Goal: Information Seeking & Learning: Find specific fact

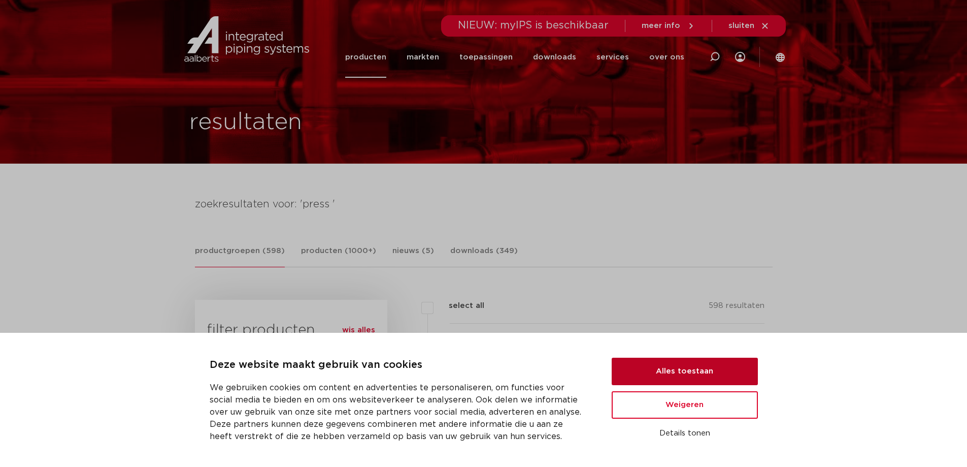
click at [679, 363] on button "Alles toestaan" at bounding box center [685, 371] width 146 height 27
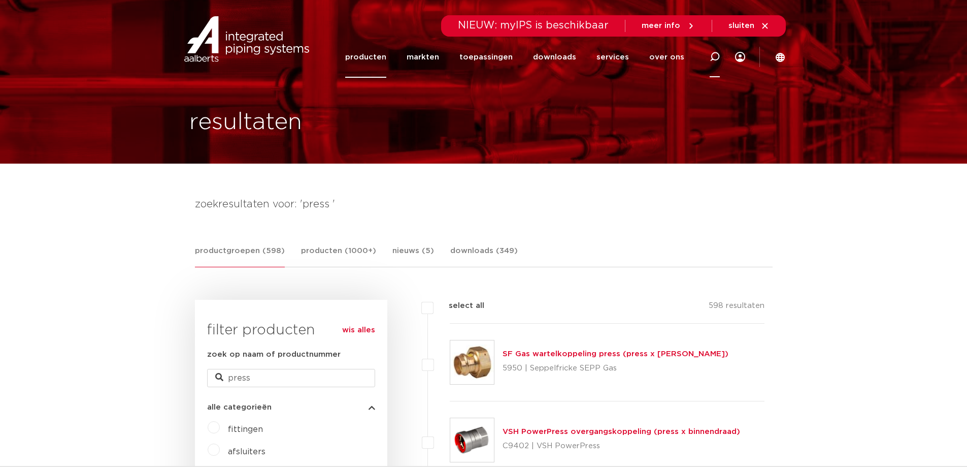
click at [717, 54] on icon at bounding box center [715, 57] width 10 height 10
type input "123459937"
click button "Zoeken" at bounding box center [0, 0] width 0 height 0
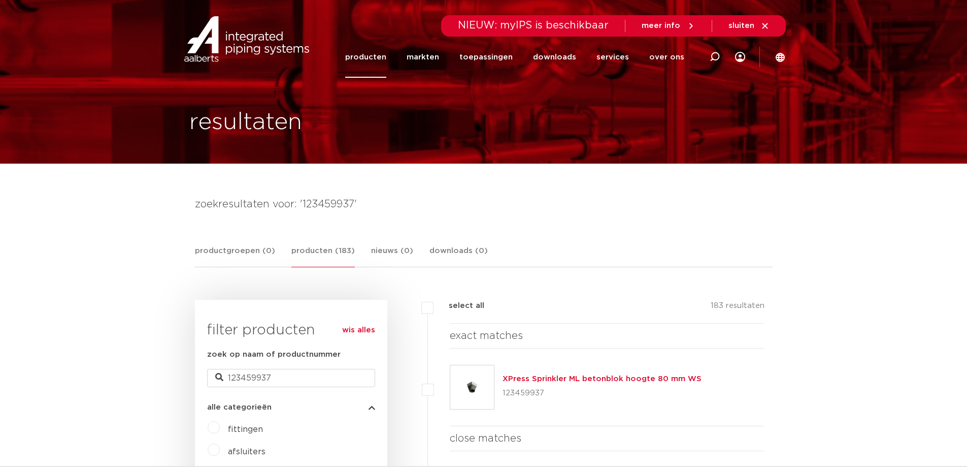
click at [543, 378] on link "XPress Sprinkler ML betonblok hoogte 80 mm WS" at bounding box center [602, 379] width 199 height 8
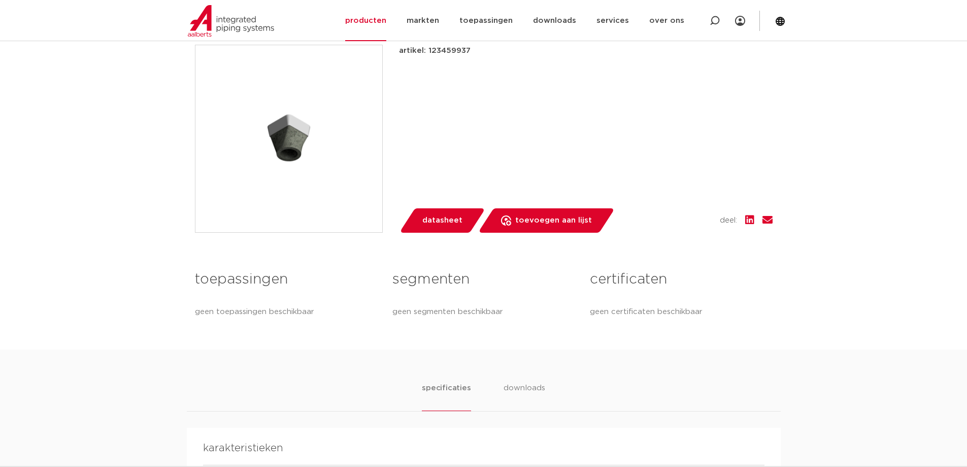
scroll to position [169, 0]
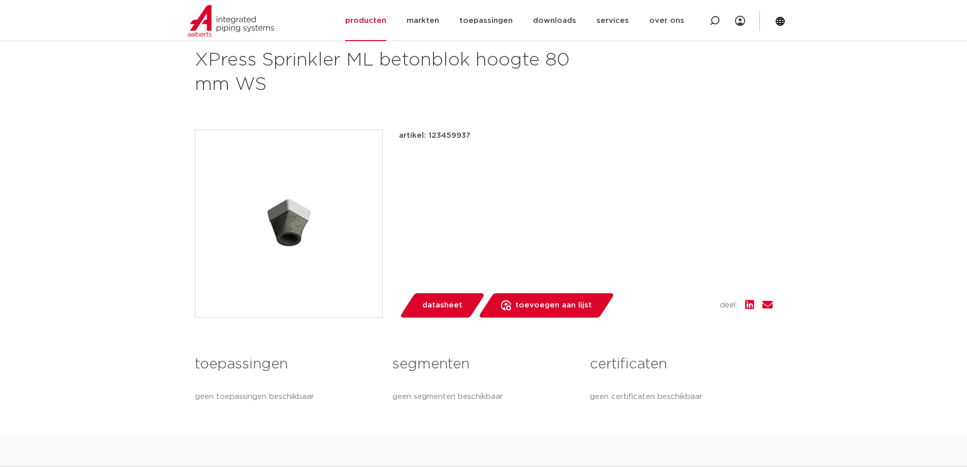
drag, startPoint x: 491, startPoint y: 143, endPoint x: 404, endPoint y: 137, distance: 87.1
click at [404, 137] on div "artikel: 123459937 lees meer [PERSON_NAME]" at bounding box center [586, 139] width 374 height 20
click at [446, 154] on div "artikel: 123459937 lees meer [PERSON_NAME] datasheet" at bounding box center [586, 223] width 374 height 188
drag, startPoint x: 471, startPoint y: 132, endPoint x: 436, endPoint y: 134, distance: 35.1
click at [419, 135] on div "artikel: 123459937" at bounding box center [586, 135] width 374 height 12
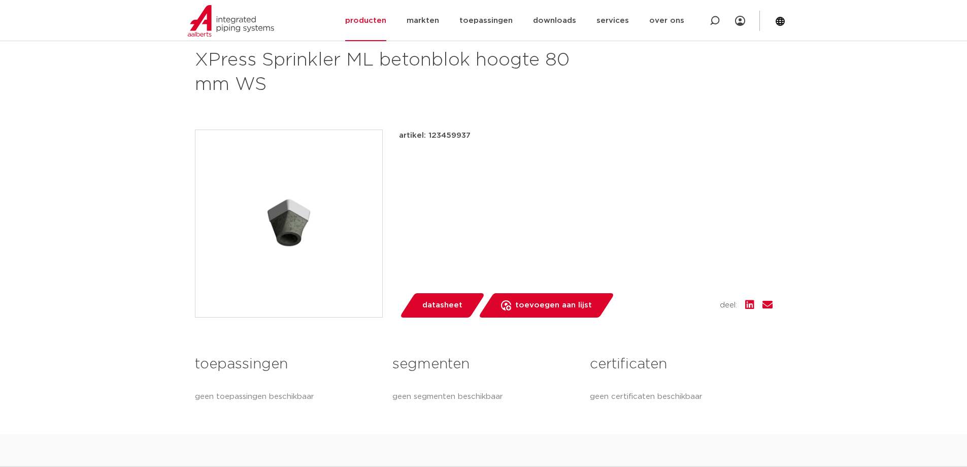
click at [496, 143] on div "artikel: 123459937 lees meer [PERSON_NAME]" at bounding box center [586, 139] width 374 height 20
click at [593, 63] on div "terug naar zoeken XPress Sprinkler ML betonblok hoogte 80 mm WS" at bounding box center [484, 54] width 578 height 86
drag, startPoint x: 314, startPoint y: 83, endPoint x: 215, endPoint y: 65, distance: 100.6
click at [304, 74] on h1 "XPress Sprinkler ML betonblok hoogte 80 mm WS" at bounding box center [385, 72] width 381 height 49
